Goal: Task Accomplishment & Management: Use online tool/utility

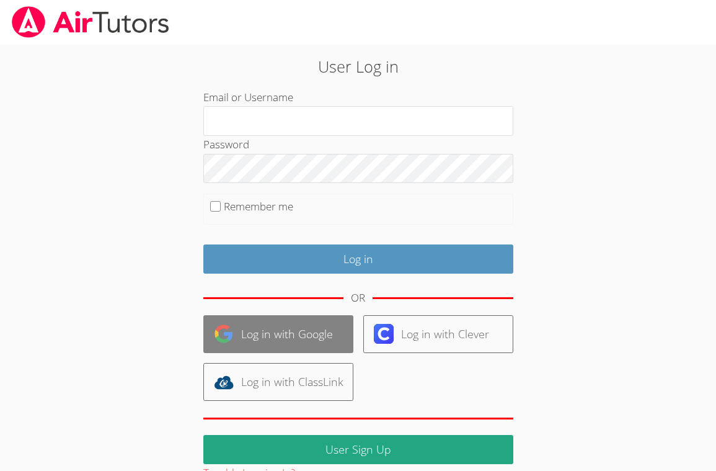
click at [290, 341] on link "Log in with Google" at bounding box center [278, 334] width 150 height 38
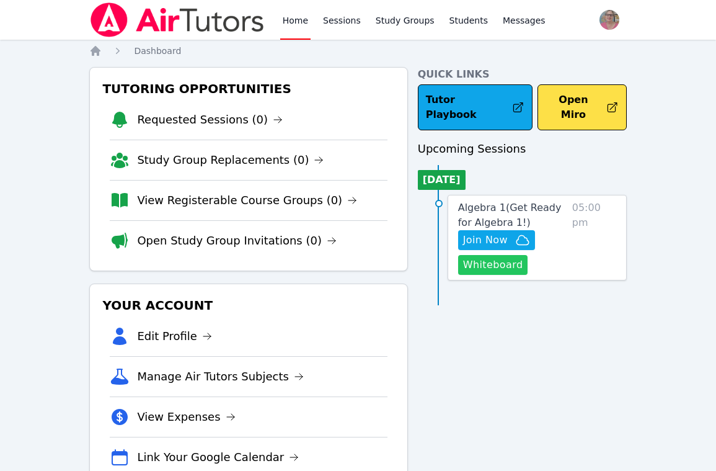
click at [482, 255] on button "Whiteboard" at bounding box center [493, 265] width 70 height 20
